Goal: Task Accomplishment & Management: Complete application form

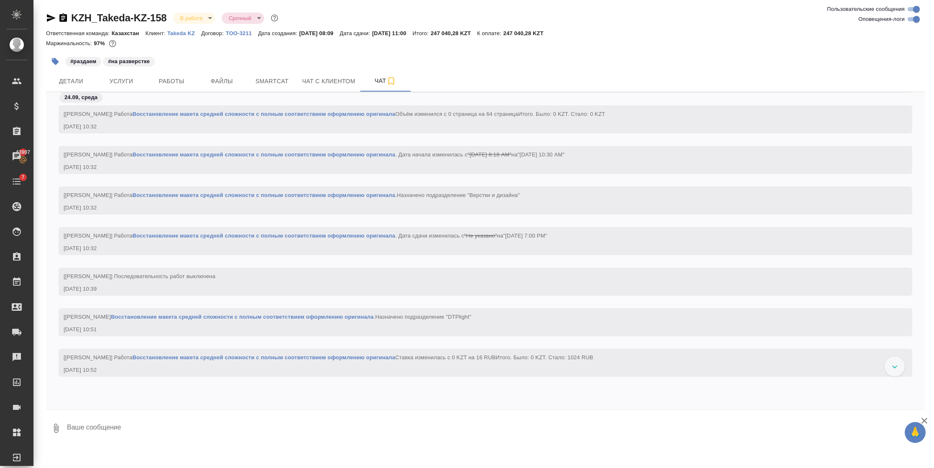
scroll to position [1258, 0]
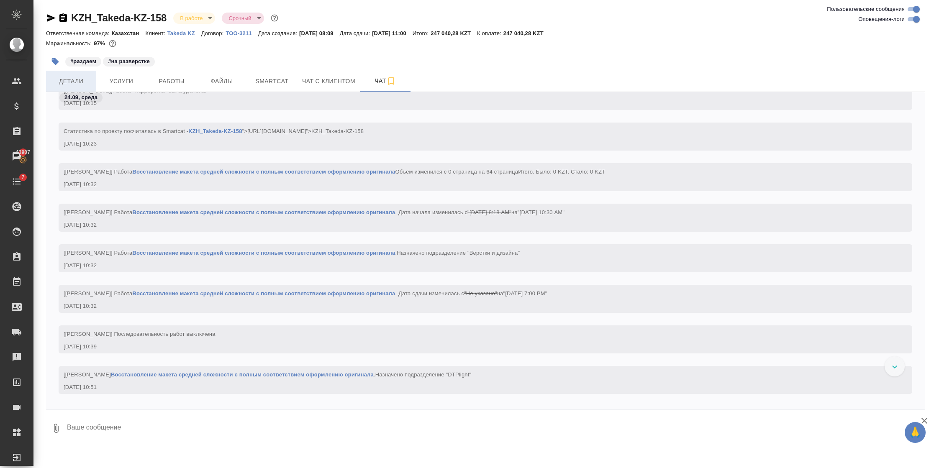
click at [79, 81] on span "Детали" at bounding box center [71, 81] width 40 height 10
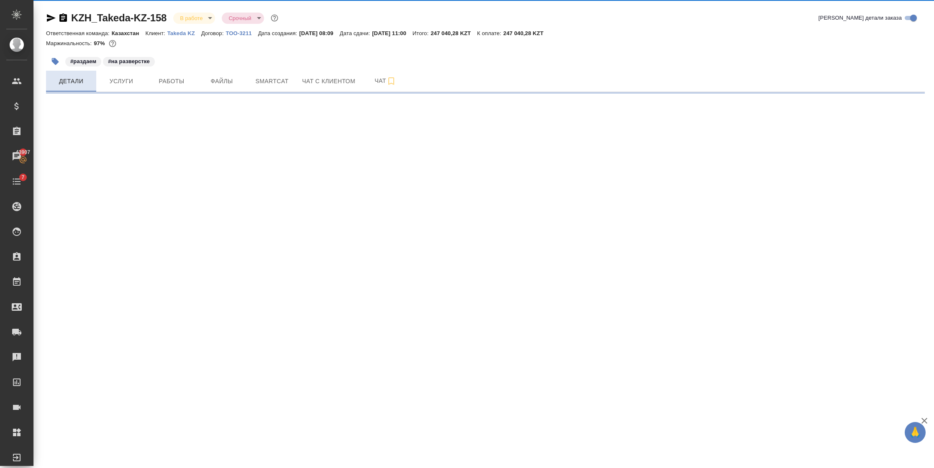
select select "RU"
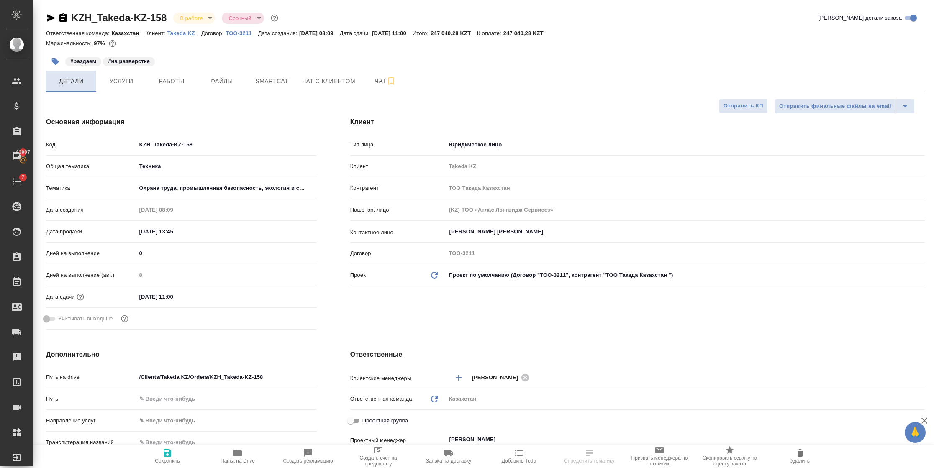
type textarea "x"
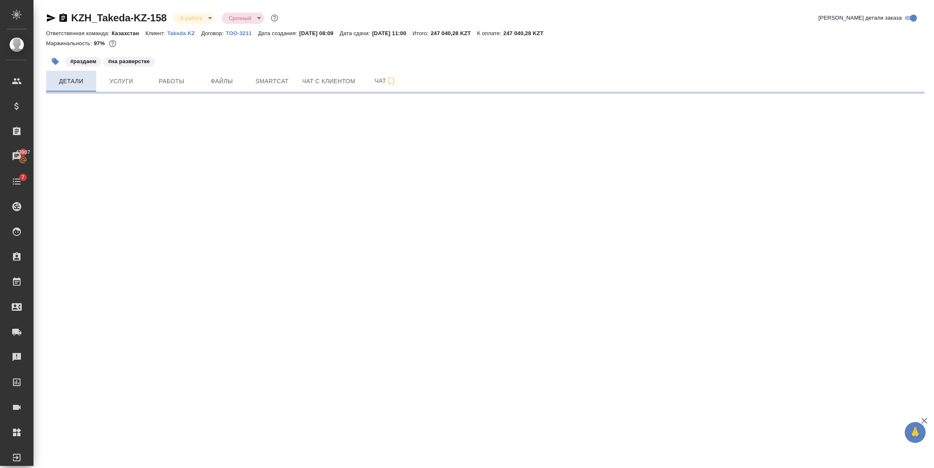
select select "RU"
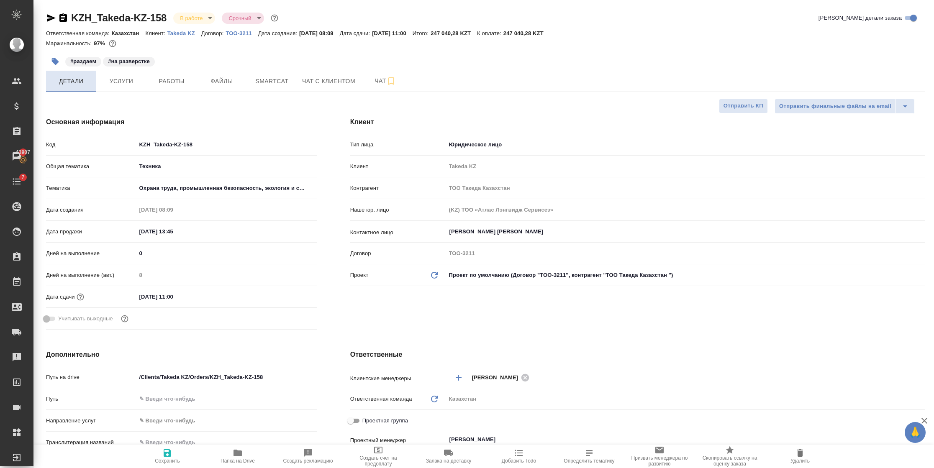
type textarea "x"
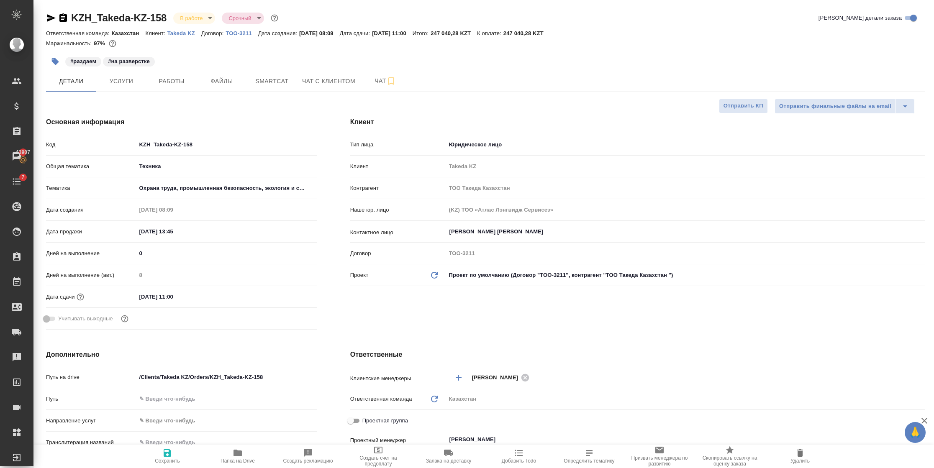
type textarea "x"
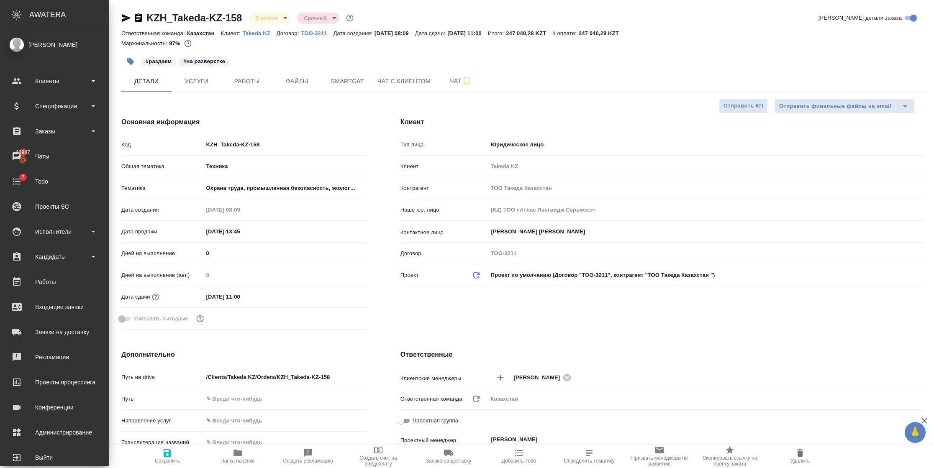
type textarea "x"
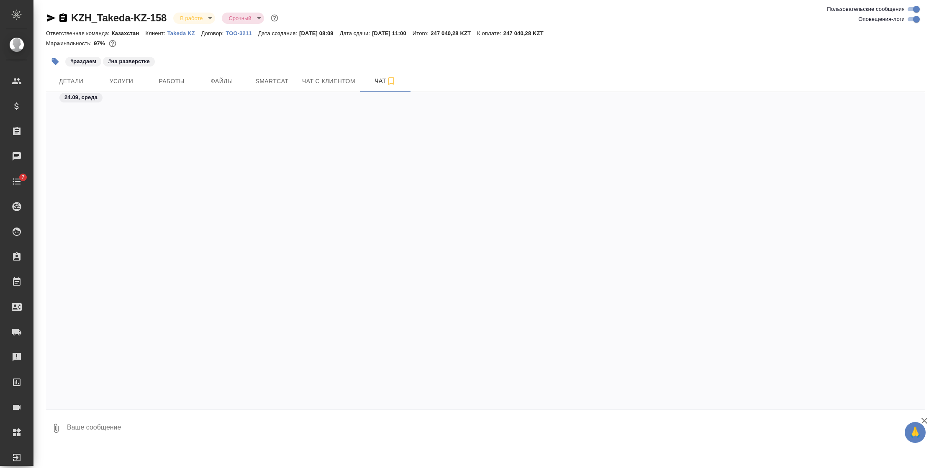
scroll to position [1438, 0]
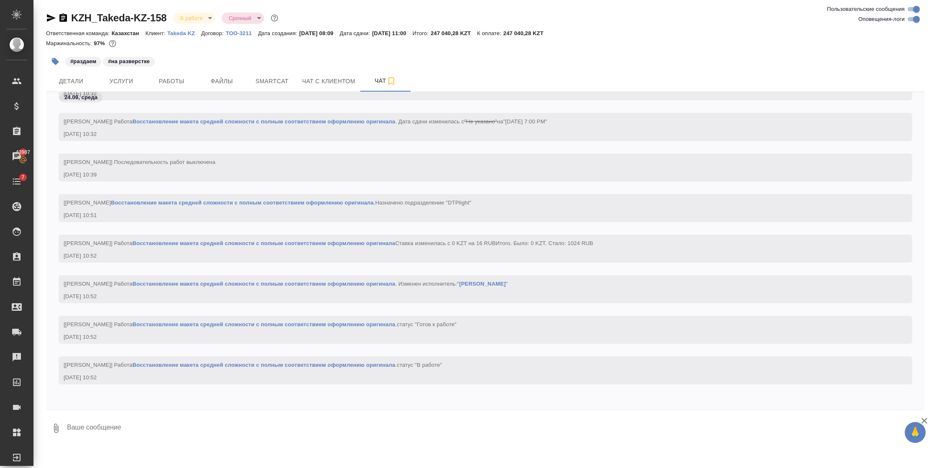
click at [210, 16] on body "🙏 .cls-1 fill:#fff; AWATERA [PERSON_NAME] Спецификации Заказы 43907 Чаты 7 Todo…" at bounding box center [467, 234] width 934 height 468
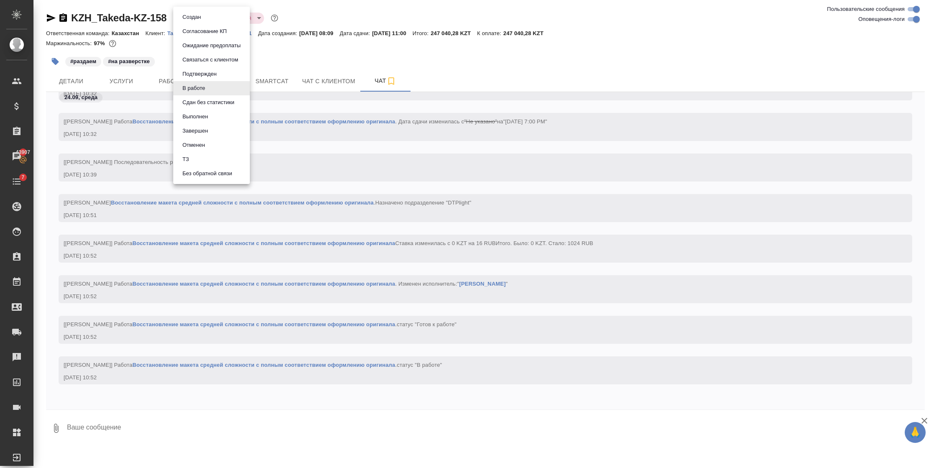
click at [344, 20] on div at bounding box center [467, 234] width 934 height 468
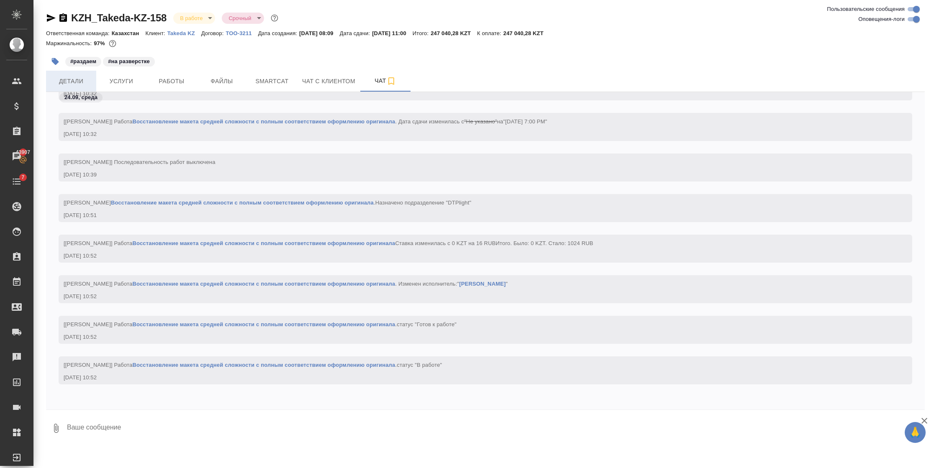
click at [61, 79] on span "Детали" at bounding box center [71, 81] width 40 height 10
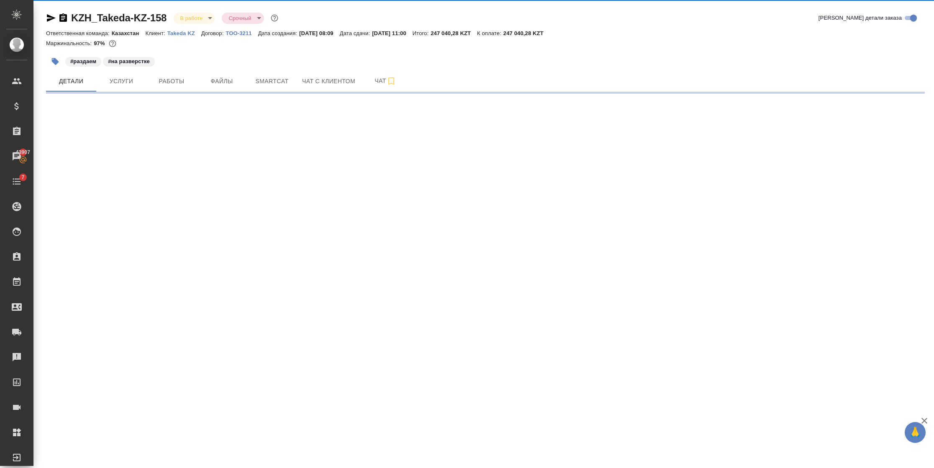
select select "RU"
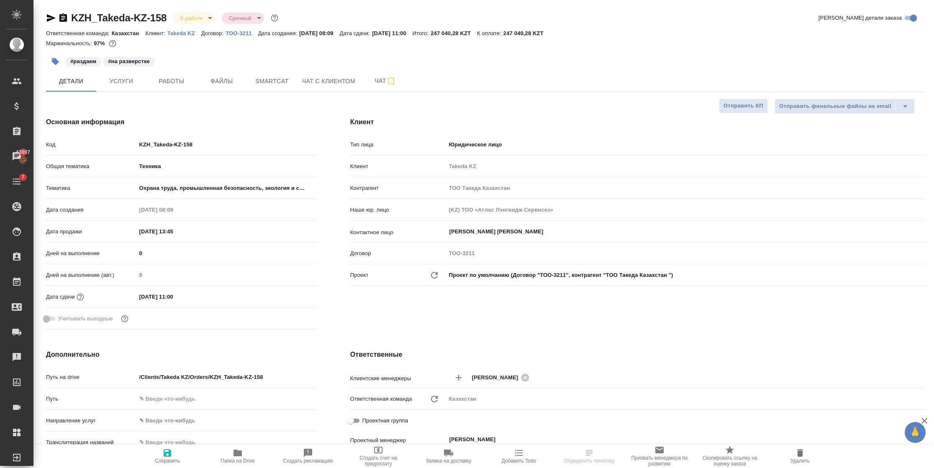
type textarea "x"
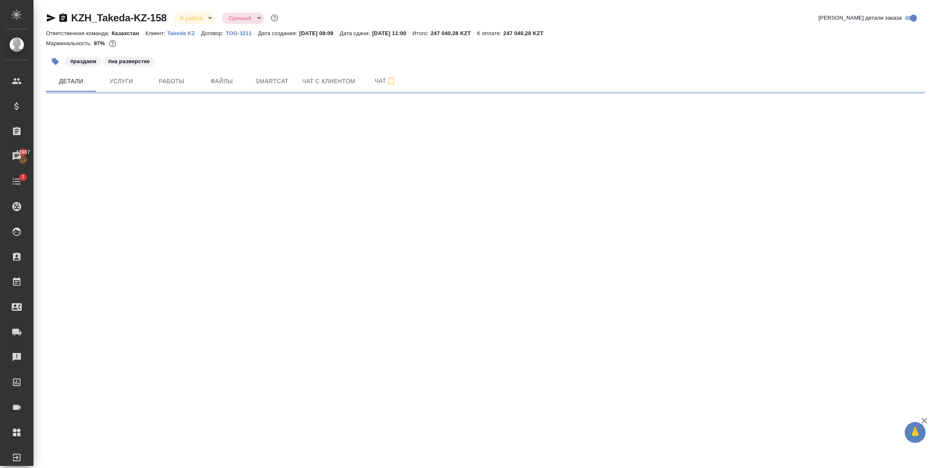
select select "RU"
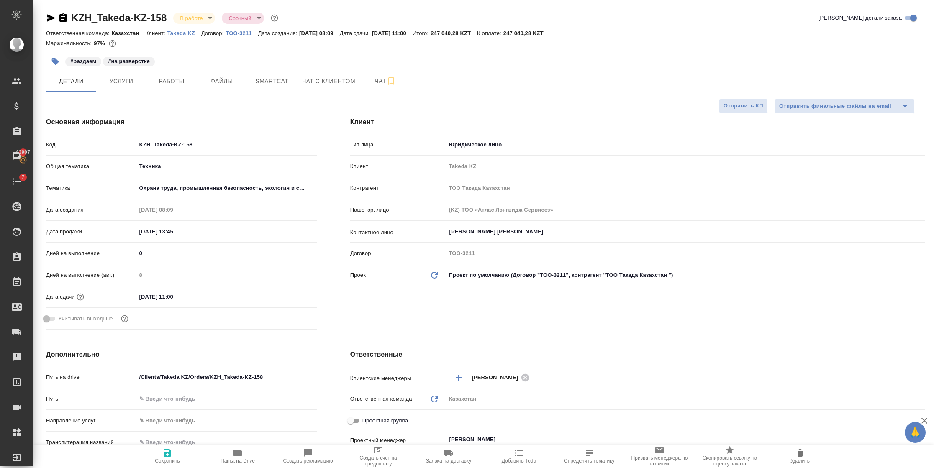
type textarea "x"
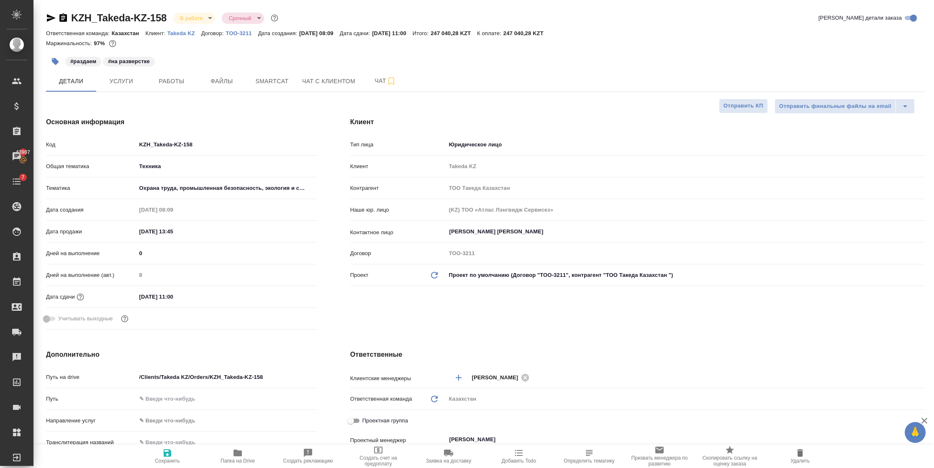
type textarea "x"
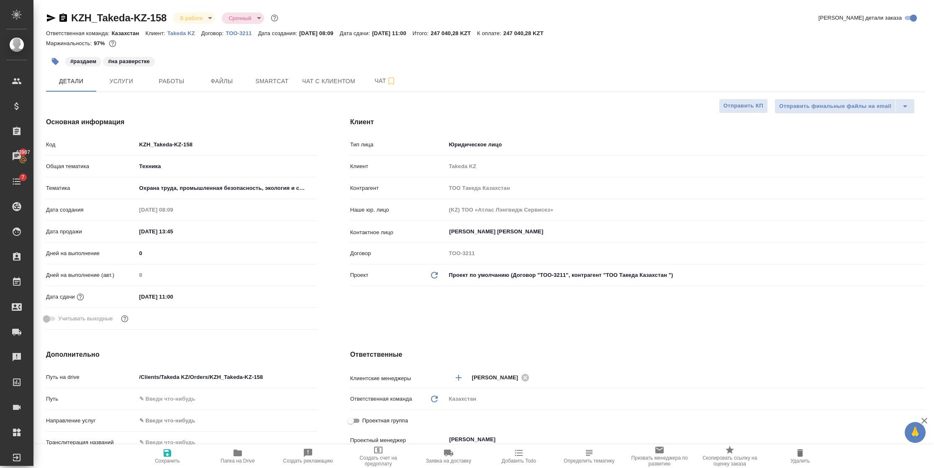
type textarea "x"
